Goal: Task Accomplishment & Management: Manage account settings

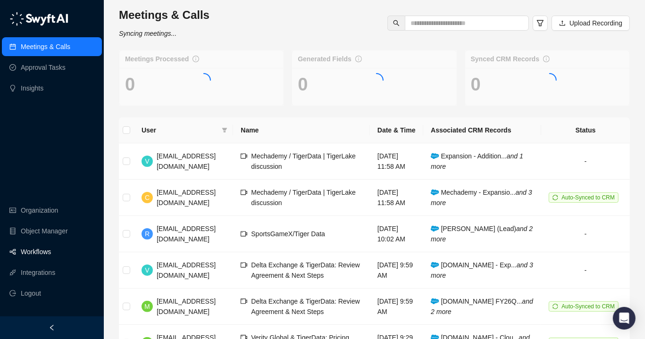
click at [40, 253] on link "Workflows" at bounding box center [36, 251] width 30 height 19
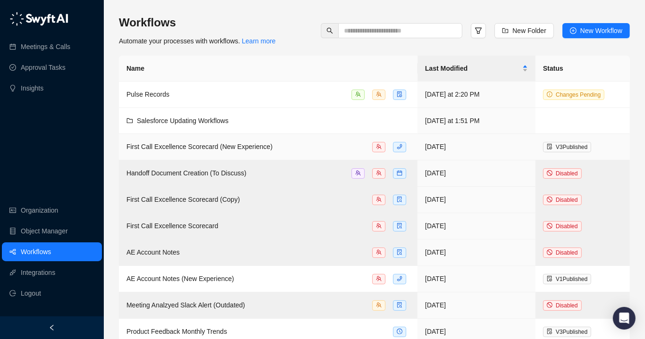
click at [198, 141] on div "First Call Excellence Scorecard (New Experience)" at bounding box center [199, 146] width 146 height 10
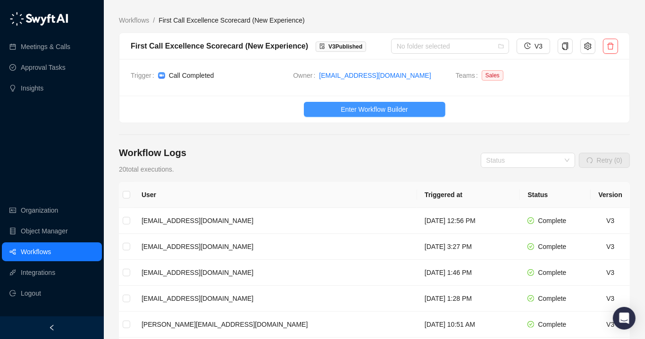
click at [360, 109] on span "Enter Workflow Builder" at bounding box center [374, 109] width 67 height 10
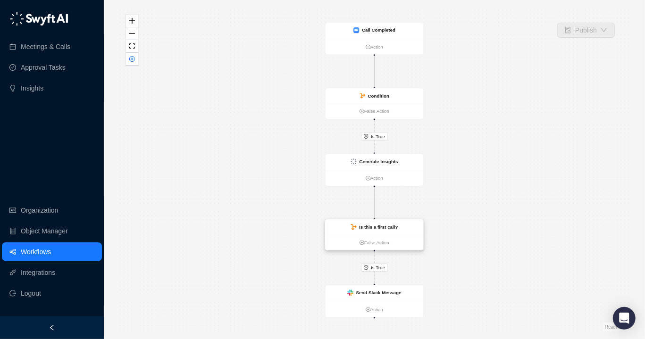
click at [359, 224] on strong "Is this a first call?" at bounding box center [378, 226] width 39 height 5
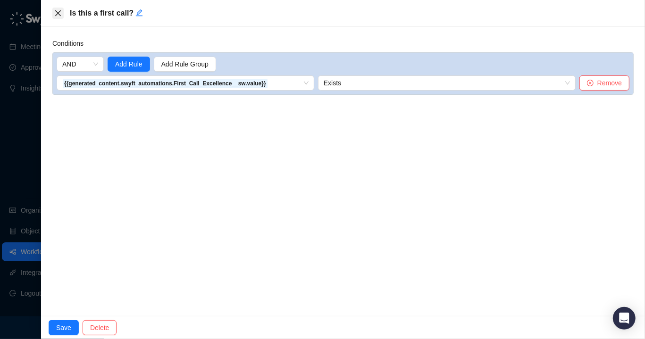
click at [55, 8] on button "Close" at bounding box center [57, 13] width 11 height 11
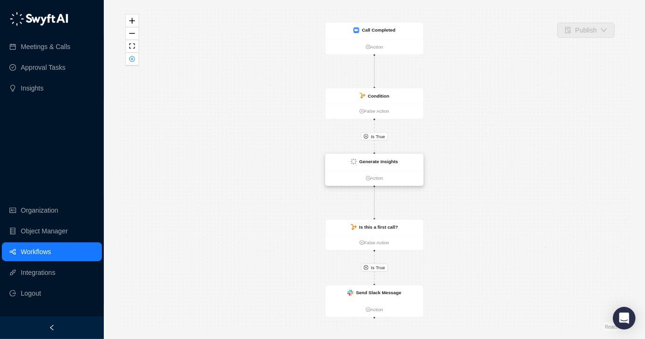
click at [374, 162] on strong "Generate Insights" at bounding box center [378, 161] width 39 height 5
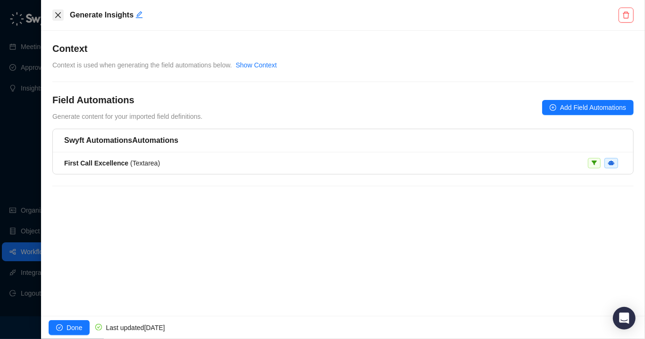
click at [59, 18] on icon "close" at bounding box center [58, 15] width 8 height 8
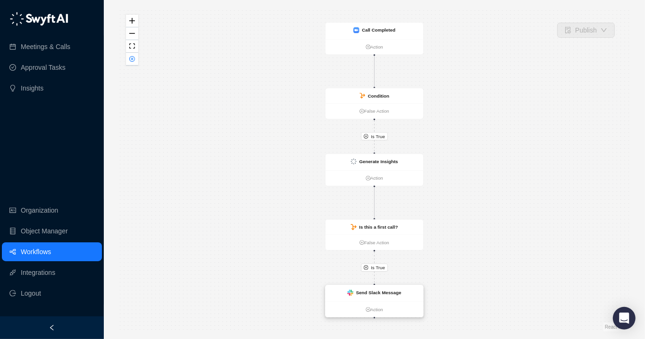
click at [349, 296] on div "Send Slack Message" at bounding box center [374, 292] width 54 height 7
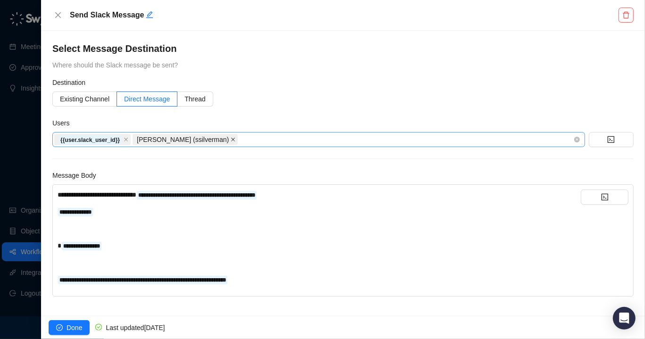
click at [231, 141] on icon "close" at bounding box center [233, 139] width 5 height 5
click at [56, 330] on icon "check-circle" at bounding box center [59, 327] width 7 height 7
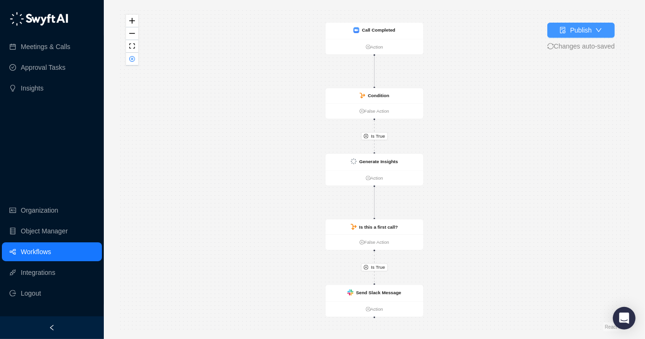
click at [566, 29] on div "Publish" at bounding box center [575, 30] width 32 height 10
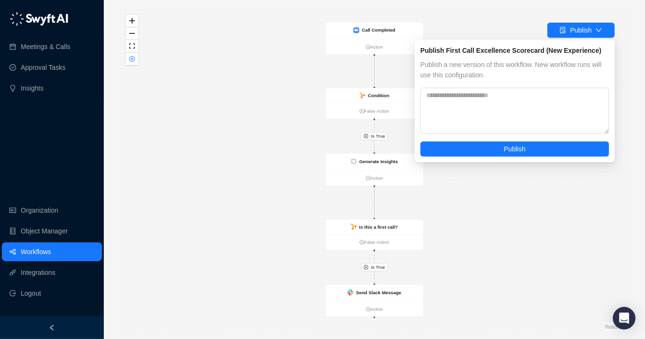
click at [504, 158] on div "Publish First Call Excellence Scorecard (New Experience) Publish a new version …" at bounding box center [515, 101] width 200 height 123
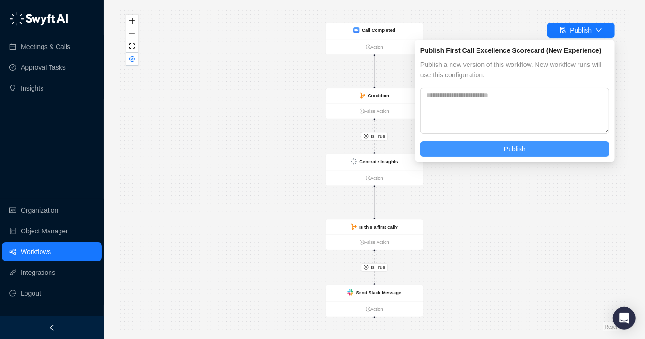
click at [518, 147] on span "Publish" at bounding box center [515, 149] width 22 height 10
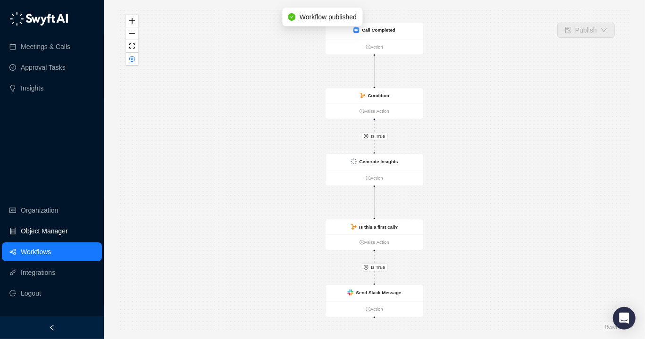
click at [50, 227] on link "Object Manager" at bounding box center [44, 231] width 47 height 19
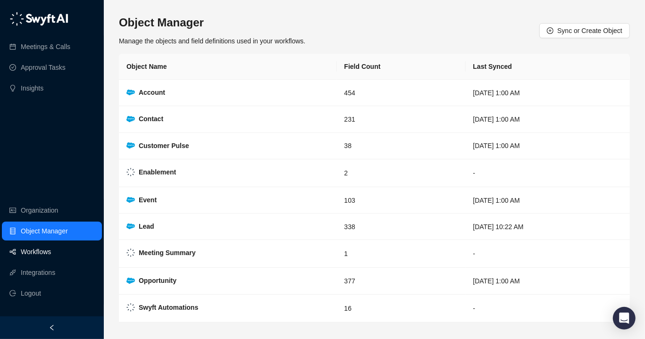
click at [51, 249] on link "Workflows" at bounding box center [36, 251] width 30 height 19
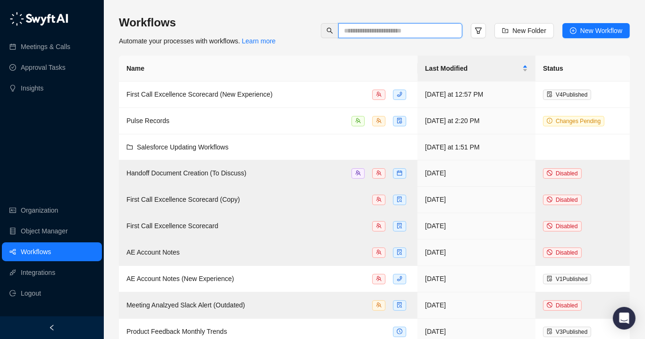
click at [371, 31] on input "text" at bounding box center [396, 30] width 105 height 10
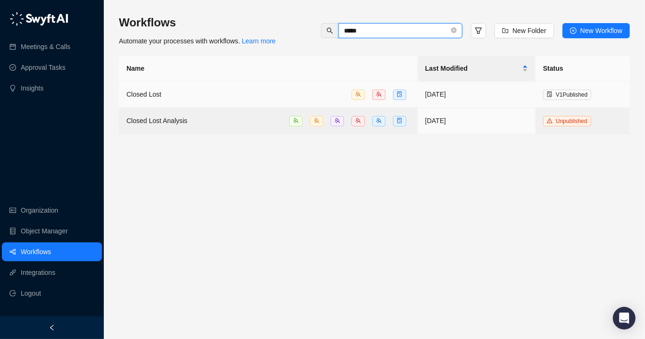
type input "*****"
click at [247, 91] on div "Closed Lost" at bounding box center [267, 94] width 283 height 11
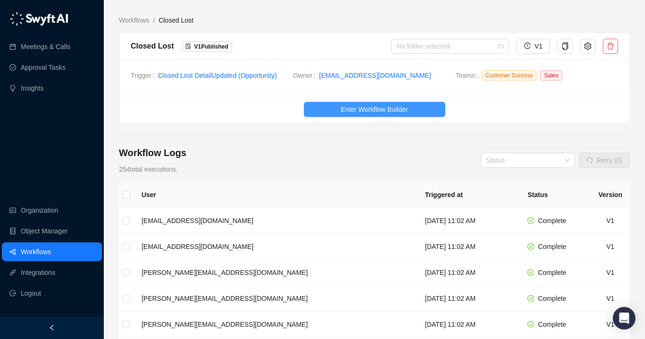
click at [366, 113] on span "Enter Workflow Builder" at bounding box center [374, 109] width 67 height 10
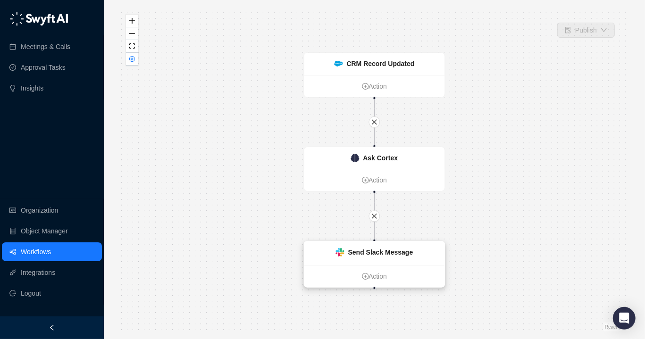
click at [353, 246] on div "Send Slack Message" at bounding box center [374, 253] width 141 height 24
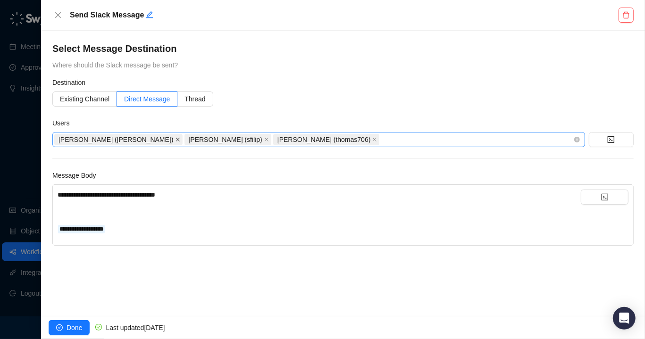
click at [176, 140] on icon "close" at bounding box center [178, 140] width 4 height 4
click at [243, 138] on icon "close" at bounding box center [245, 140] width 4 height 4
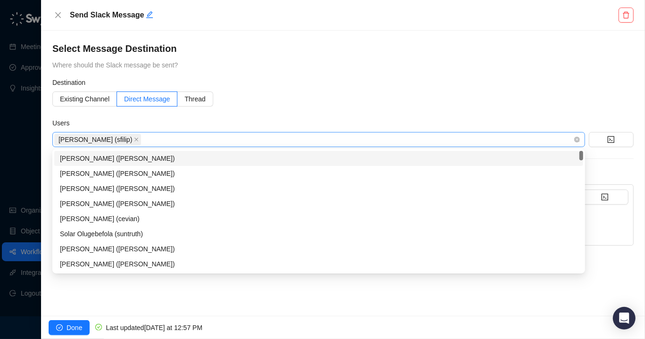
click at [224, 138] on div "[PERSON_NAME] (sfilip)" at bounding box center [313, 139] width 519 height 13
type input "**"
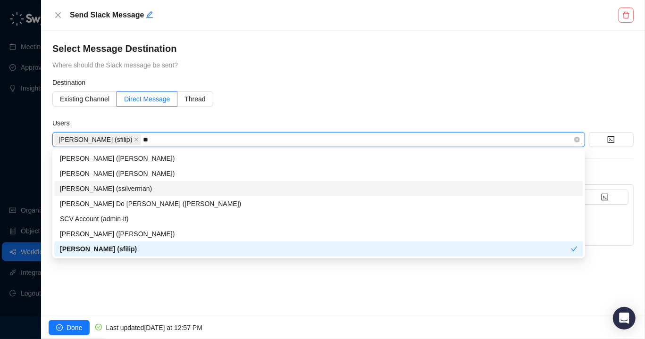
click at [158, 184] on div "[PERSON_NAME] (ssilverman)" at bounding box center [318, 188] width 517 height 10
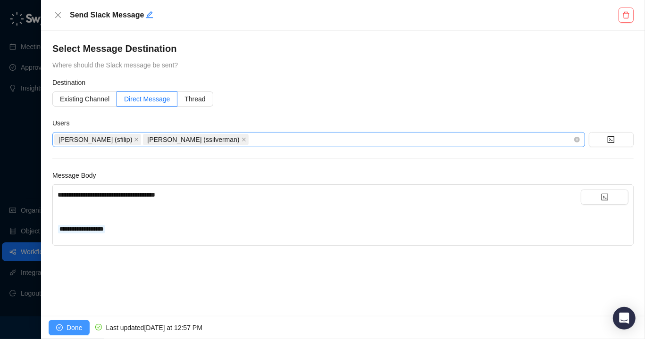
click at [67, 324] on span "Done" at bounding box center [74, 328] width 16 height 10
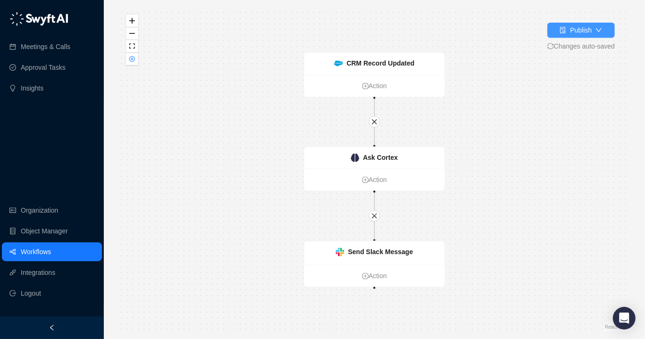
click at [570, 28] on div "Publish" at bounding box center [581, 30] width 22 height 10
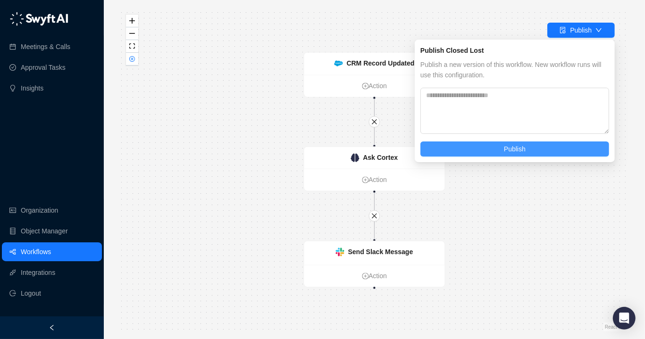
click at [444, 153] on button "Publish" at bounding box center [514, 148] width 189 height 15
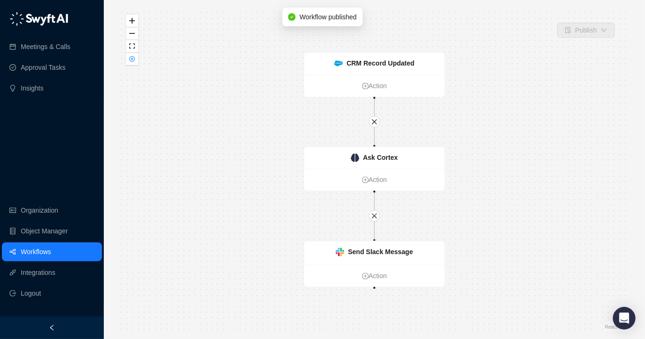
click at [51, 255] on link "Workflows" at bounding box center [36, 251] width 30 height 19
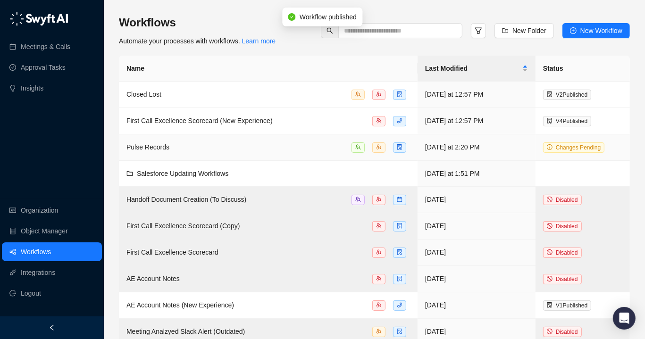
click at [236, 149] on div "Pulse Records" at bounding box center [267, 147] width 283 height 11
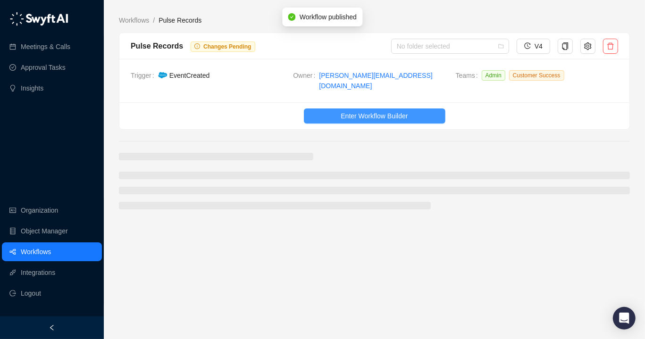
click at [333, 108] on button "Enter Workflow Builder" at bounding box center [374, 115] width 141 height 15
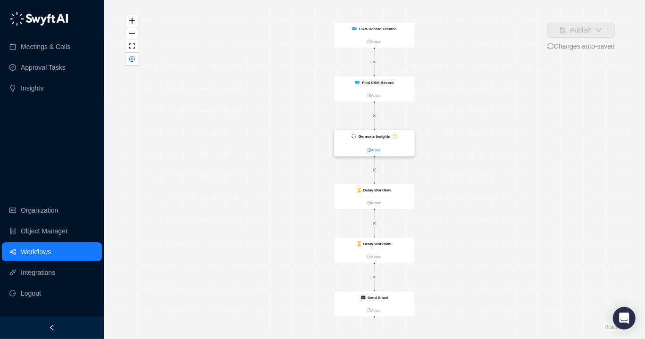
click at [369, 147] on link "Action" at bounding box center [374, 150] width 80 height 6
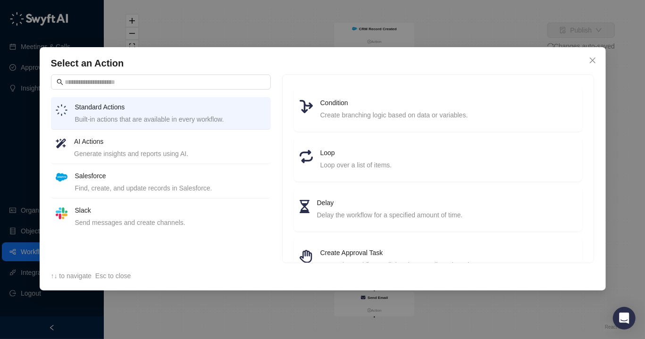
click at [600, 62] on div "Select an Action Standard Actions Built-in actions that are available in every …" at bounding box center [323, 168] width 566 height 243
click at [594, 59] on icon "close" at bounding box center [593, 61] width 8 height 8
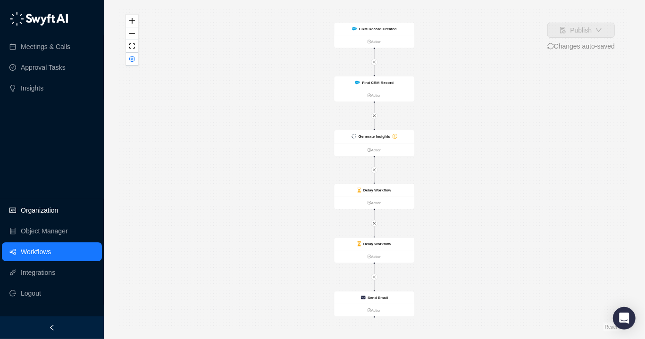
click at [53, 216] on link "Organization" at bounding box center [39, 210] width 37 height 19
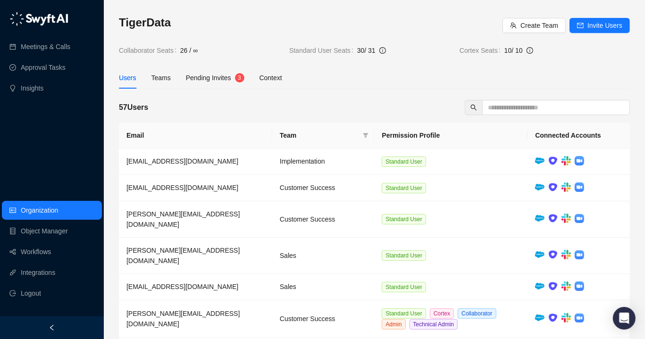
click at [201, 82] on div "Pending Invites" at bounding box center [208, 78] width 45 height 10
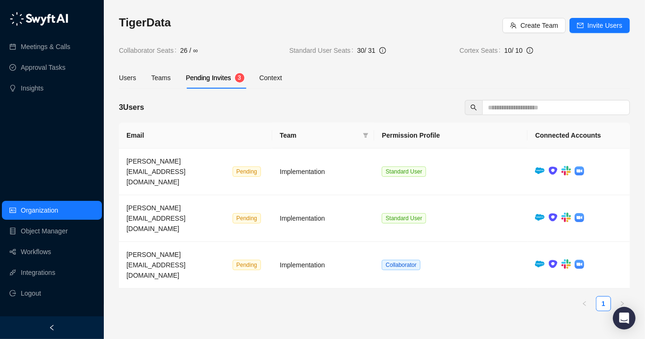
click at [144, 79] on div "Users Teams Pending Invites 3 Context" at bounding box center [200, 78] width 163 height 22
click at [141, 80] on div "Users Teams Pending Invites 3 Context" at bounding box center [200, 78] width 163 height 22
click at [132, 78] on div "Users" at bounding box center [127, 78] width 17 height 10
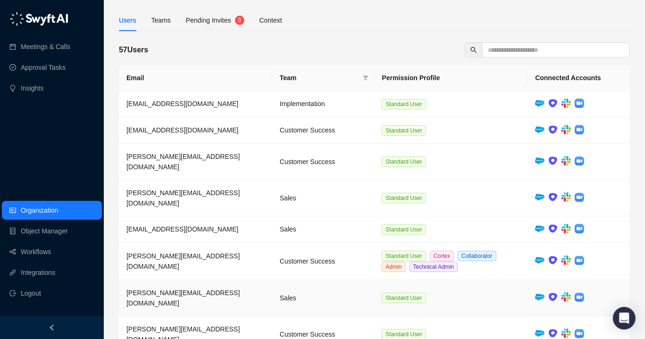
scroll to position [120, 0]
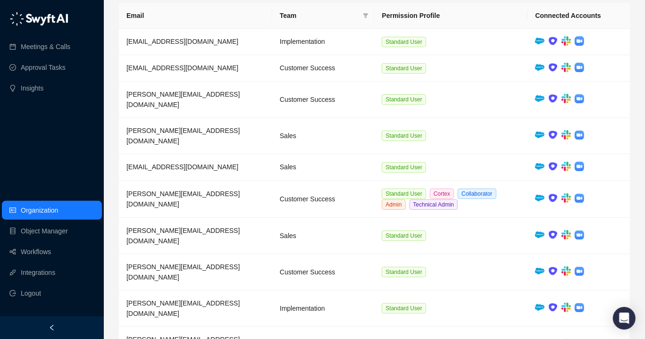
click at [475, 307] on div "Email Team Permission Profile Connected Accounts [EMAIL_ADDRESS][DOMAIN_NAME] I…" at bounding box center [374, 194] width 511 height 383
